Goal: Use online tool/utility

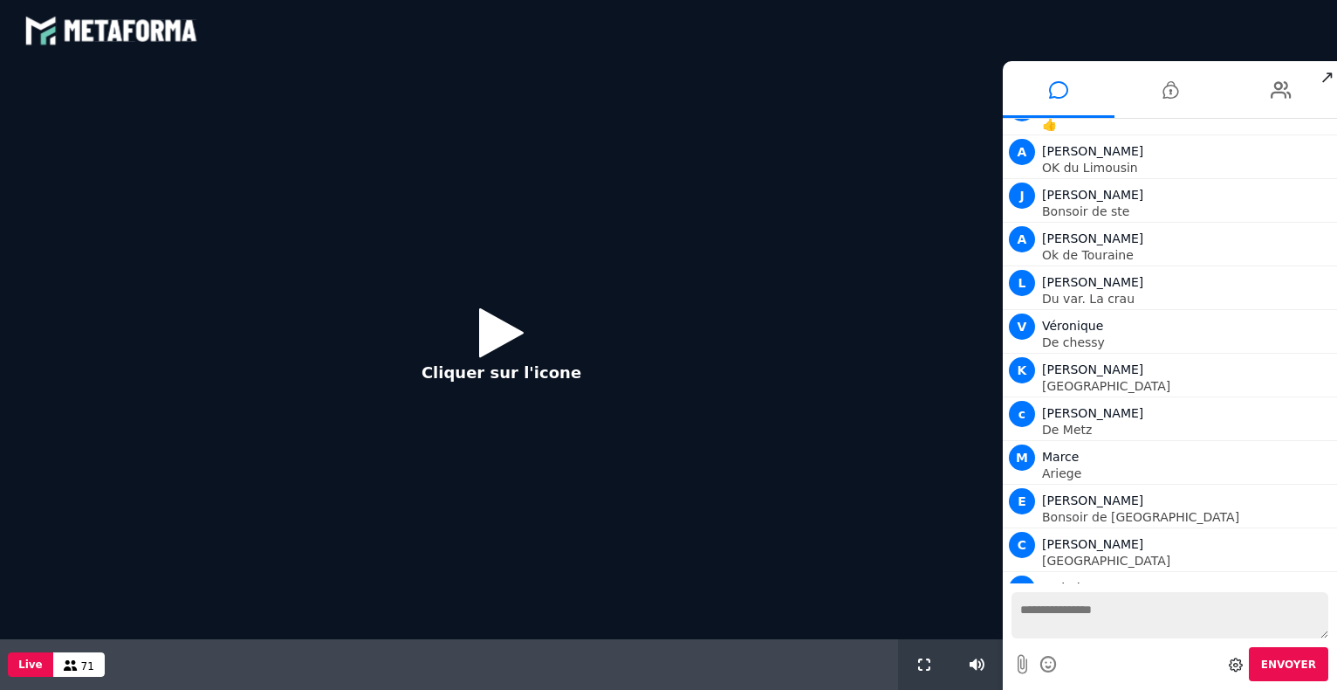
scroll to position [1578, 0]
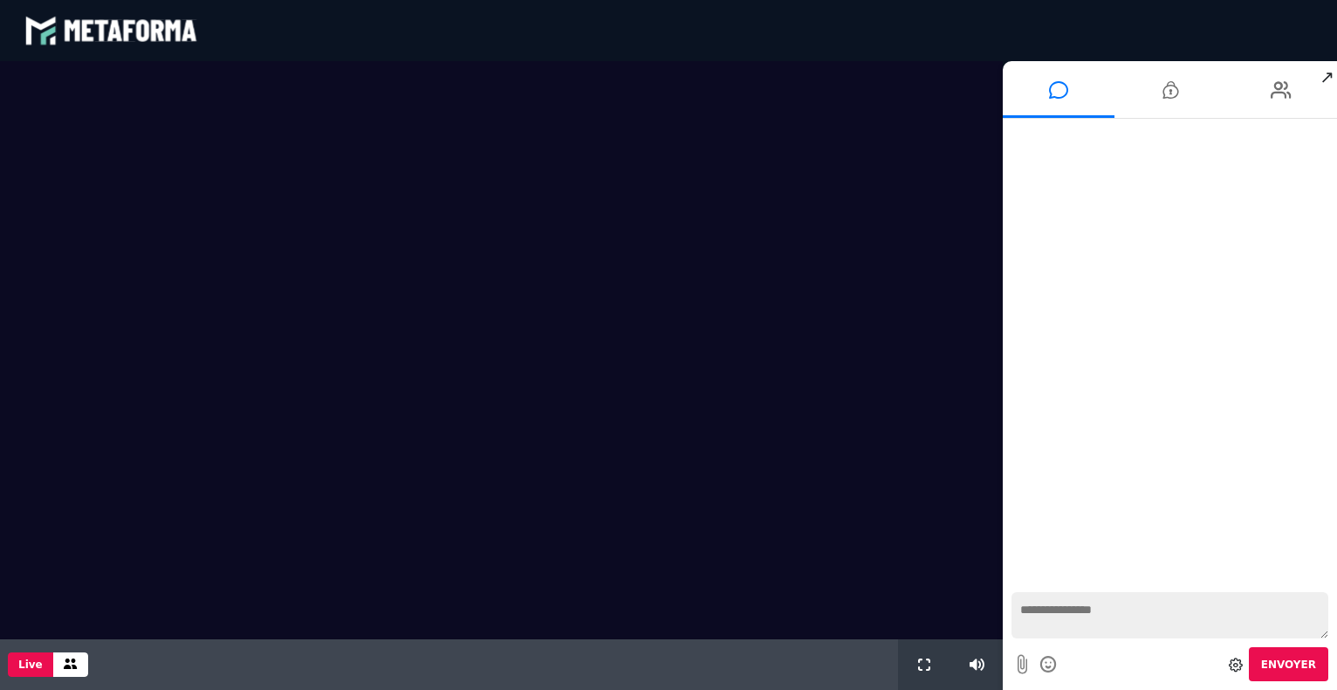
scroll to position [1274, 0]
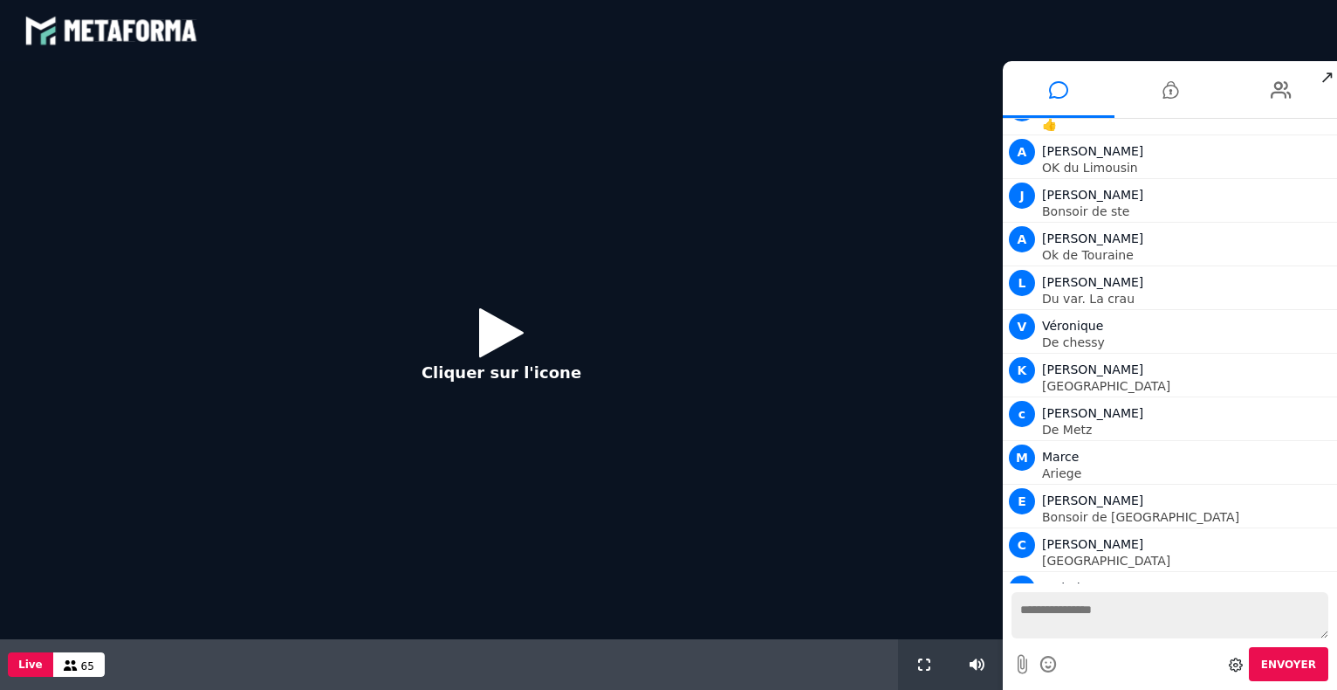
click at [483, 327] on icon at bounding box center [501, 332] width 45 height 57
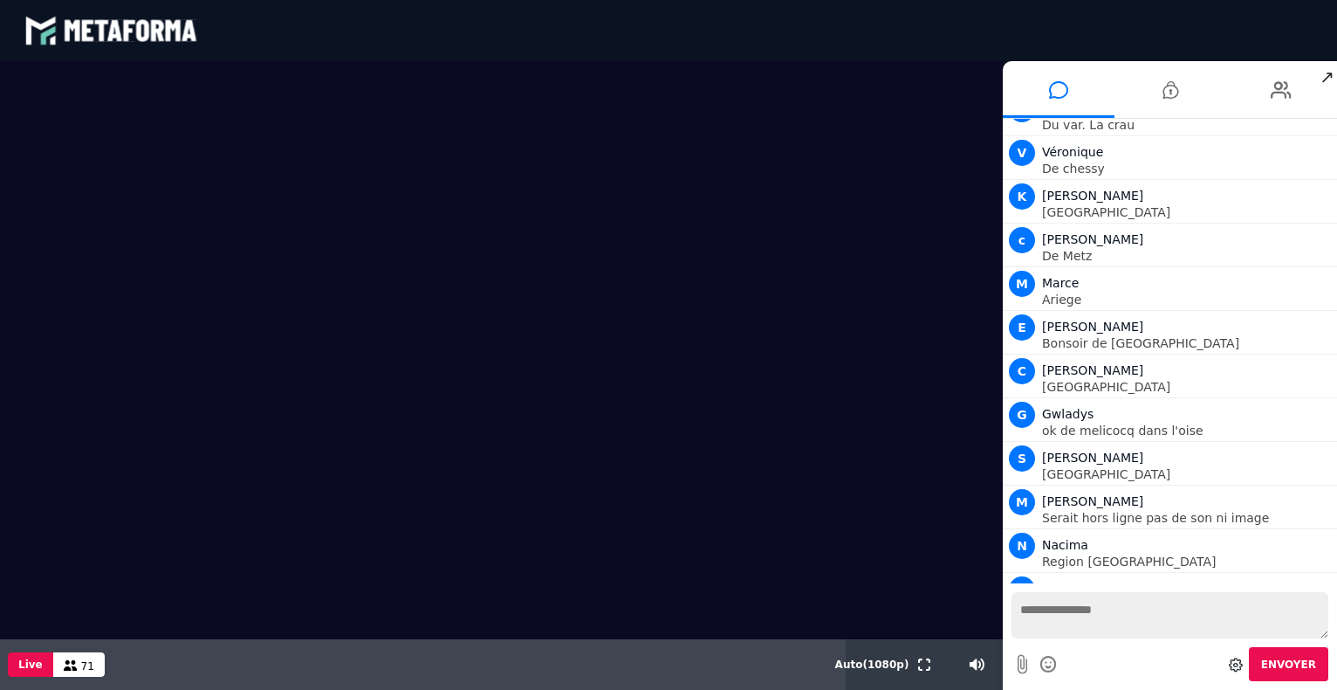
scroll to position [1491, 0]
